Goal: Task Accomplishment & Management: Manage account settings

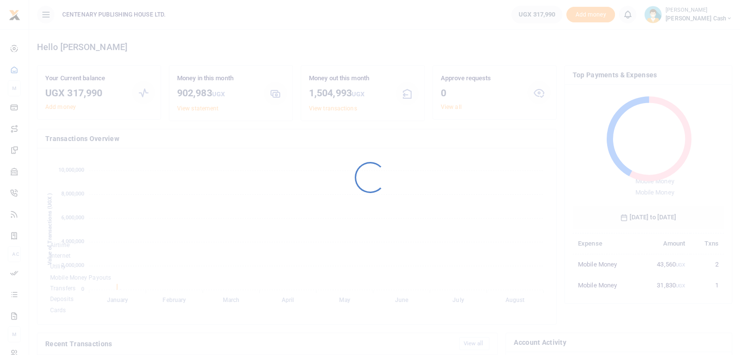
scroll to position [129, 144]
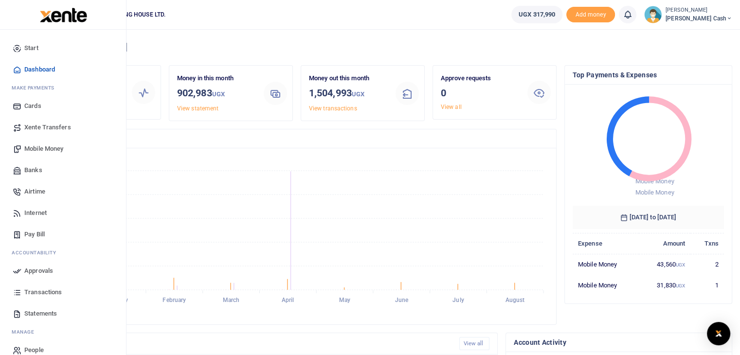
click at [25, 147] on span "Mobile Money" at bounding box center [43, 149] width 39 height 10
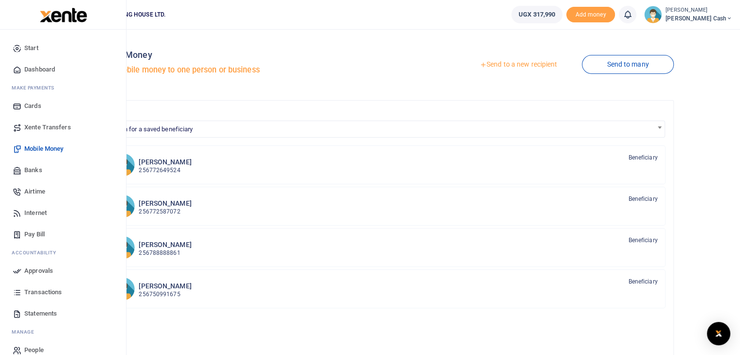
click at [63, 147] on span "Mobile Money" at bounding box center [43, 149] width 39 height 10
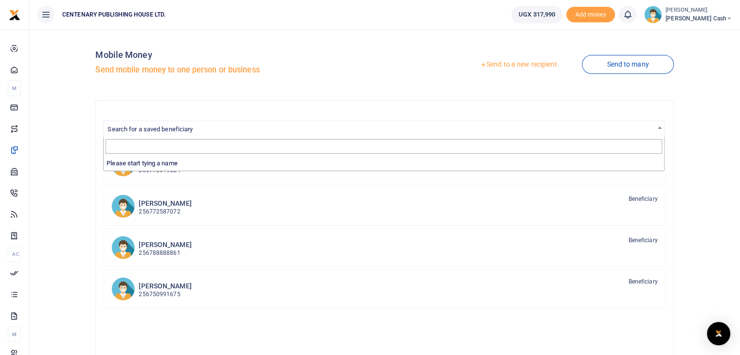
click at [141, 130] on span "Search for a saved beneficiary" at bounding box center [150, 129] width 85 height 7
type input "i"
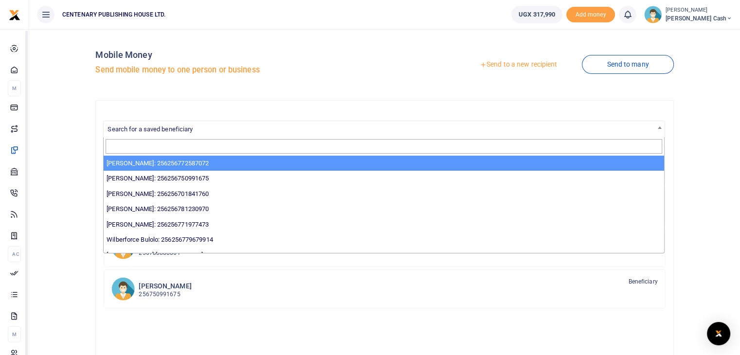
click at [175, 111] on div "Search for a saved beneficiary Brusa Kasande 256772649524 Beneficiary Lillian N…" at bounding box center [384, 282] width 578 height 365
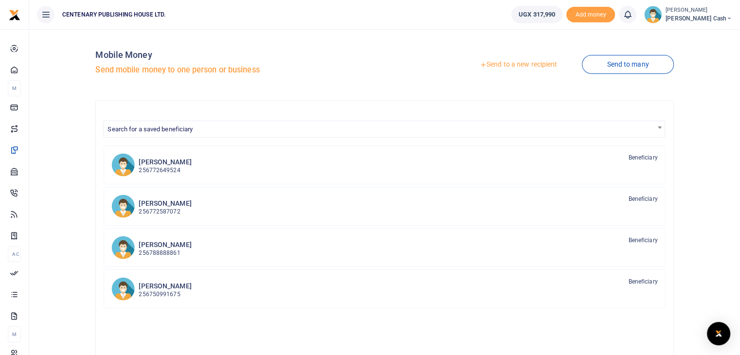
click at [534, 65] on link "Send to a new recipient" at bounding box center [518, 65] width 127 height 18
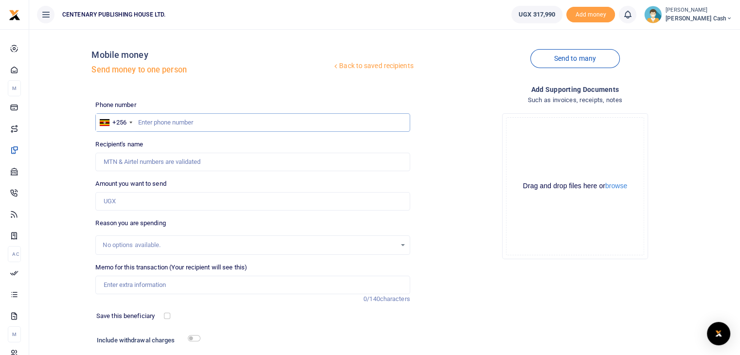
click at [138, 121] on input "text" at bounding box center [252, 122] width 314 height 18
type input "788685006"
type input "Innocent Ayishakiye"
type input "788685006"
click at [128, 207] on input "Amount you want to send" at bounding box center [252, 201] width 314 height 18
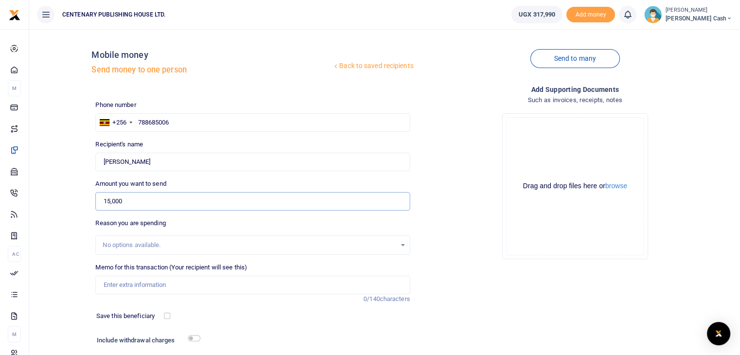
type input "15,000"
click at [135, 291] on input "Memo for this transaction (Your recipient will see this)" at bounding box center [252, 285] width 314 height 18
type input "Transport to Mukono"
click at [166, 314] on input "checkbox" at bounding box center [167, 316] width 6 height 6
checkbox input "true"
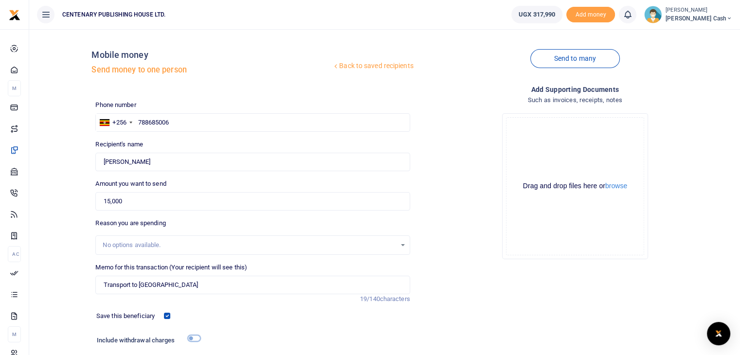
click at [189, 337] on input "checkbox" at bounding box center [194, 338] width 13 height 6
checkbox input "true"
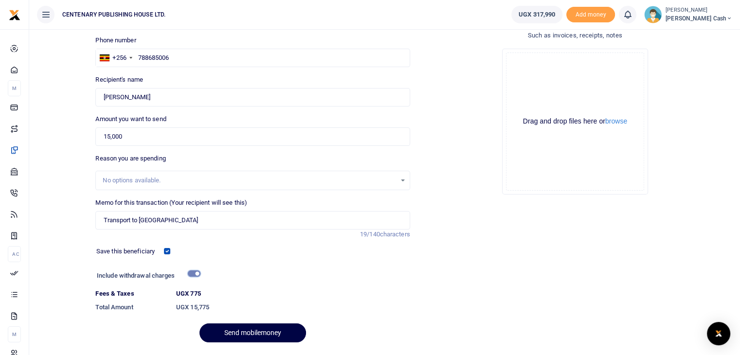
scroll to position [93, 0]
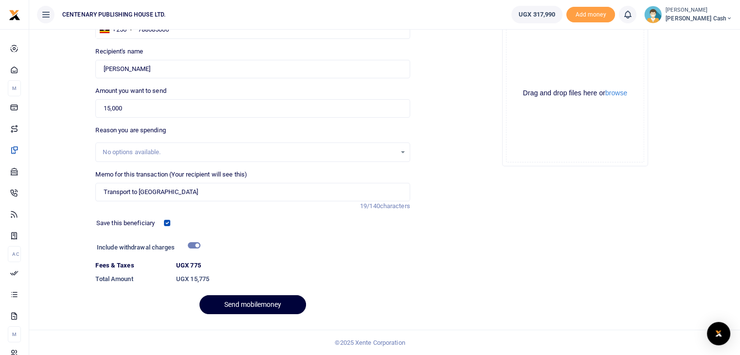
click at [256, 307] on button "Send mobilemoney" at bounding box center [253, 304] width 107 height 19
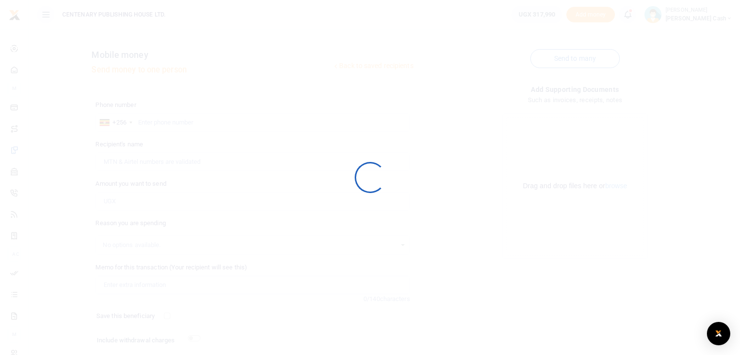
scroll to position [66, 0]
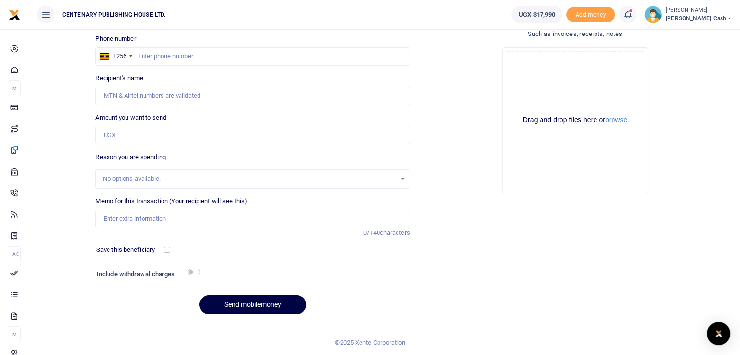
click at [633, 15] on icon at bounding box center [628, 14] width 10 height 11
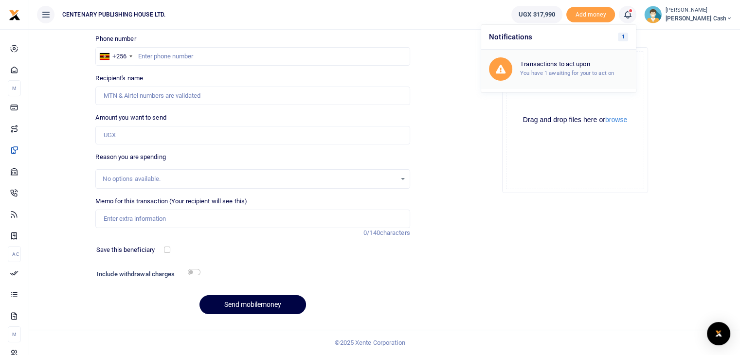
click at [614, 74] on small "You have 1 awaiting for your to act on" at bounding box center [567, 73] width 94 height 7
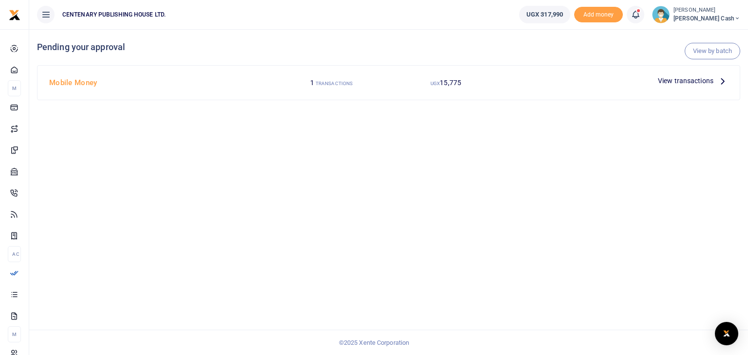
click at [713, 81] on span "View transactions" at bounding box center [685, 80] width 55 height 11
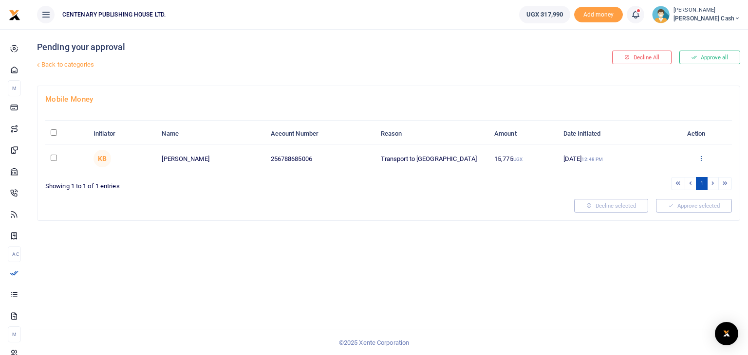
click at [699, 157] on icon at bounding box center [700, 158] width 6 height 7
click at [670, 177] on link "Approve" at bounding box center [664, 174] width 77 height 14
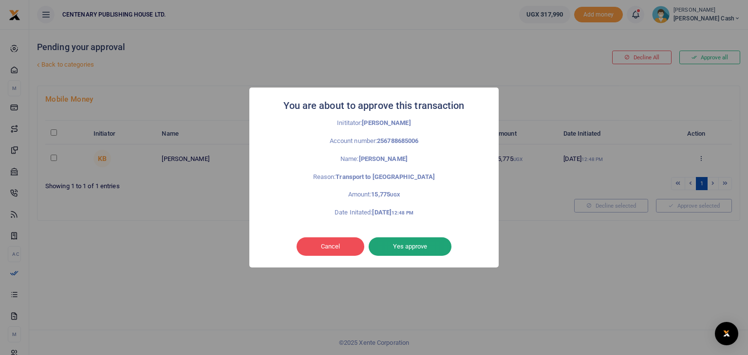
click at [430, 248] on button "Yes approve" at bounding box center [409, 247] width 83 height 18
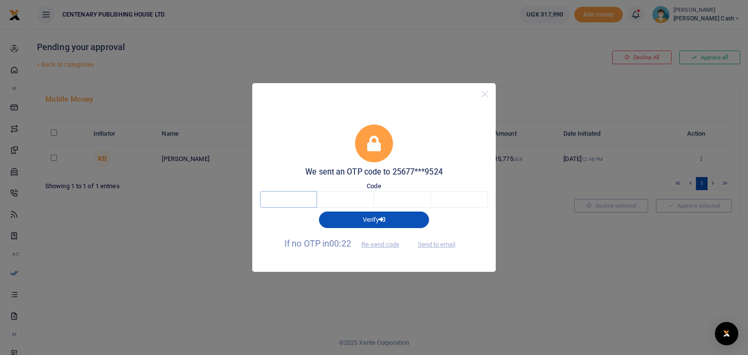
click at [292, 204] on input "text" at bounding box center [288, 199] width 57 height 17
type input "8"
type input "7"
type input "9"
type input "3"
